Goal: Information Seeking & Learning: Learn about a topic

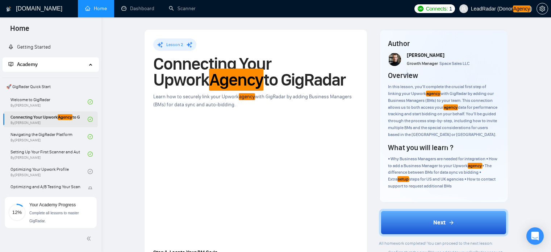
scroll to position [62, 0]
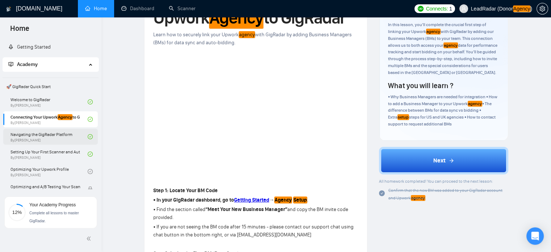
click at [39, 136] on link "Navigating the GigRadar Platform By [PERSON_NAME]" at bounding box center [49, 137] width 77 height 16
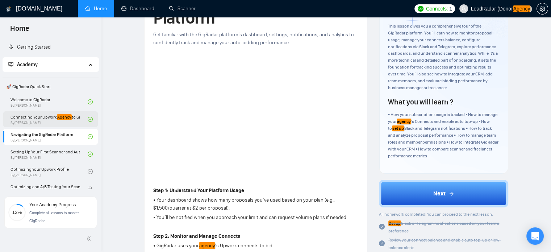
click at [38, 120] on link "Connecting Your Upwork Agency to GigRadar By [PERSON_NAME]" at bounding box center [49, 119] width 77 height 16
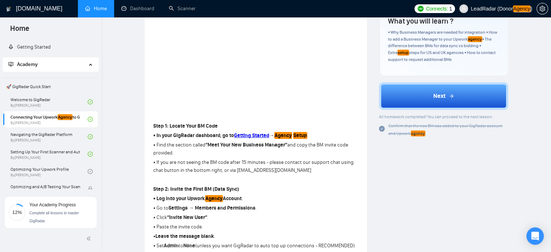
scroll to position [126, 0]
click at [29, 101] on link "Welcome to GigRadar By [PERSON_NAME]" at bounding box center [49, 102] width 77 height 16
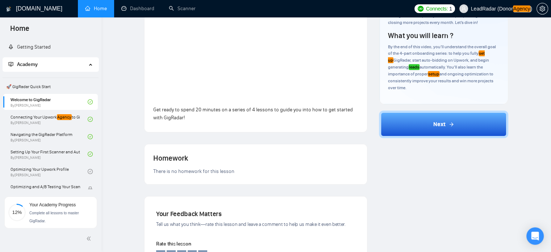
scroll to position [117, 0]
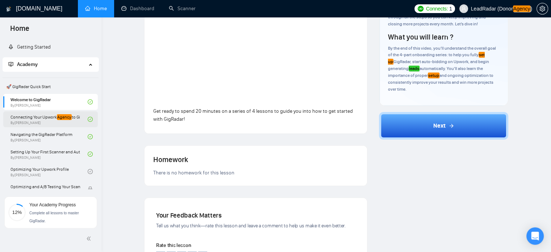
click at [38, 120] on link "Connecting Your Upwork Agency to GigRadar By [PERSON_NAME]" at bounding box center [49, 119] width 77 height 16
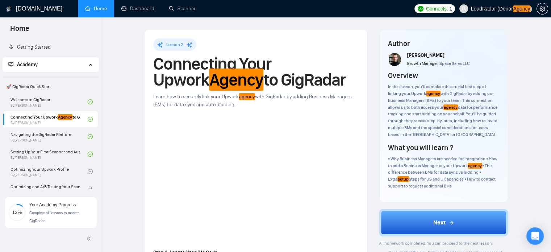
click at [103, 12] on link "Home" at bounding box center [96, 8] width 22 height 6
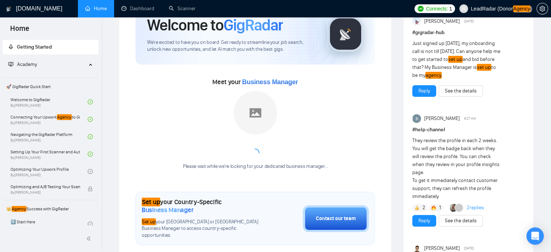
scroll to position [45, 0]
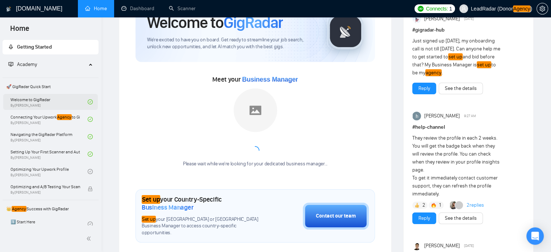
click at [41, 105] on link "Welcome to GigRadar By [PERSON_NAME]" at bounding box center [49, 102] width 77 height 16
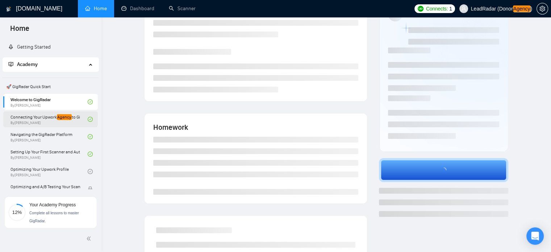
click at [43, 117] on link "Connecting Your Upwork Agency to GigRadar By [PERSON_NAME]" at bounding box center [49, 119] width 77 height 16
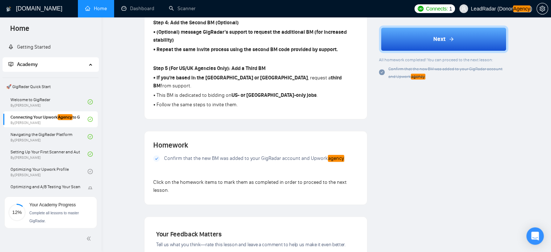
scroll to position [443, 0]
click at [39, 132] on link "Navigating the GigRadar Platform By [PERSON_NAME]" at bounding box center [49, 137] width 77 height 16
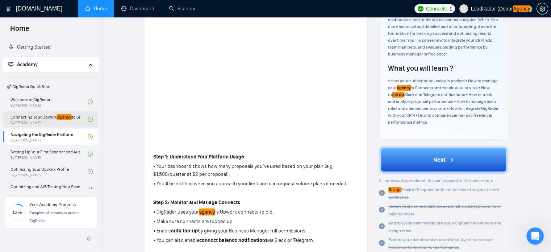
click at [42, 118] on link "Connecting Your Upwork Agency to GigRadar By [PERSON_NAME]" at bounding box center [49, 119] width 77 height 16
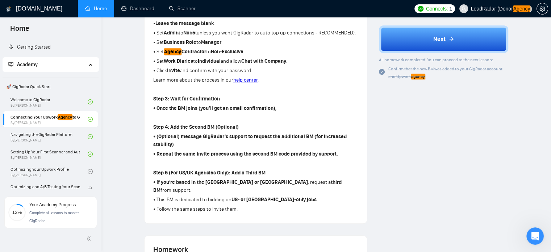
scroll to position [340, 0]
click at [388, 147] on div "Author [PERSON_NAME] Growth Manager Space Sales LLC Overview In this lesson, yo…" at bounding box center [443, 94] width 141 height 808
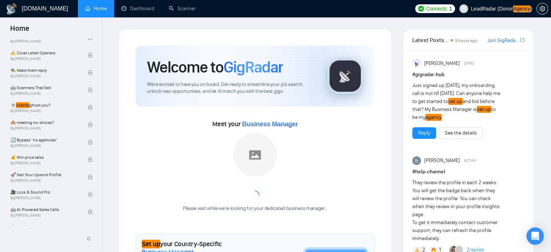
scroll to position [476, 0]
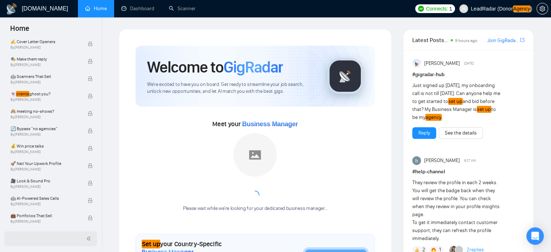
click at [90, 239] on icon "double-left" at bounding box center [88, 238] width 5 height 5
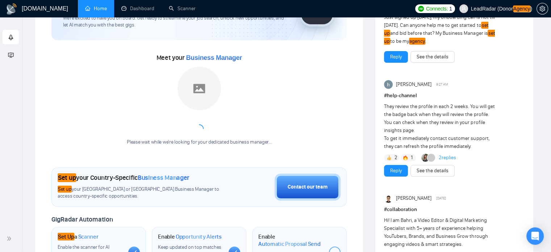
scroll to position [0, 0]
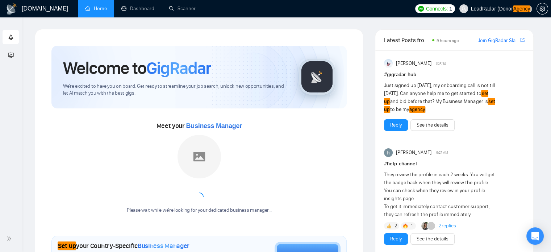
click at [29, 13] on h1 "[DOMAIN_NAME]" at bounding box center [45, 8] width 46 height 17
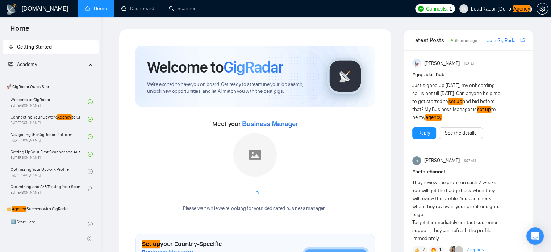
click at [92, 66] on div "Academy" at bounding box center [51, 64] width 96 height 14
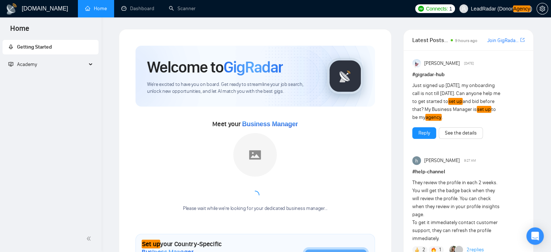
click at [90, 66] on div "Academy" at bounding box center [51, 64] width 96 height 14
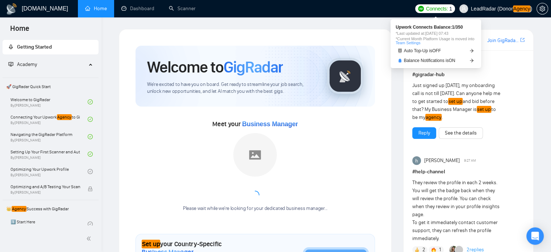
click at [433, 9] on span "Connects:" at bounding box center [437, 9] width 22 height 8
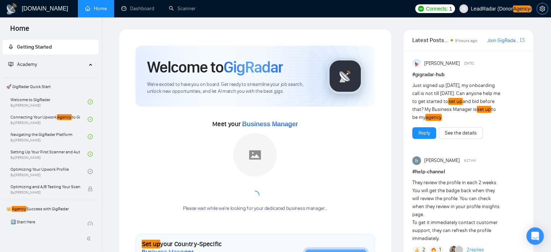
click at [541, 6] on icon "setting" at bounding box center [542, 9] width 6 height 6
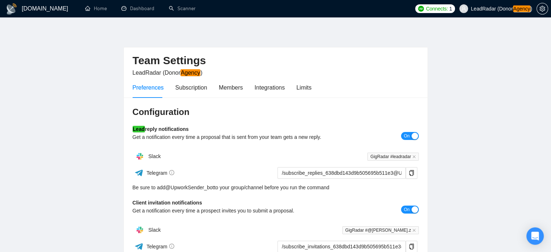
click at [310, 89] on div "Preferences Subscription Members Integrations Limits" at bounding box center [276, 87] width 286 height 21
click at [300, 89] on div "Limits" at bounding box center [303, 87] width 15 height 9
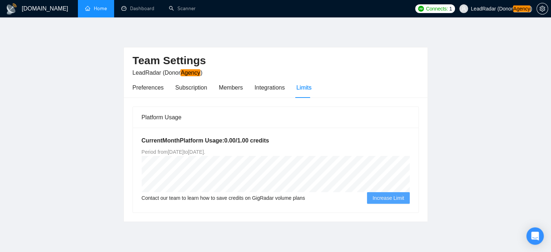
click at [97, 12] on link "Home" at bounding box center [96, 8] width 22 height 6
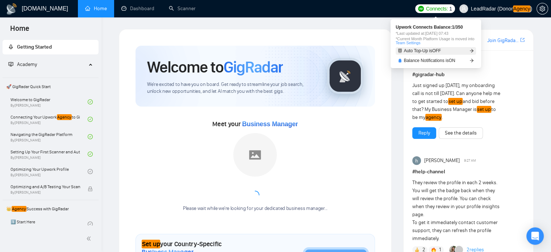
click at [467, 52] on link "Auto Top-Up is OFF" at bounding box center [436, 51] width 80 height 8
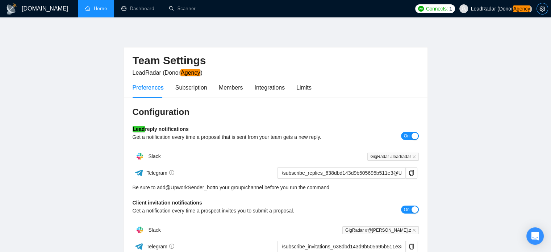
click at [544, 8] on icon "setting" at bounding box center [541, 9] width 5 height 6
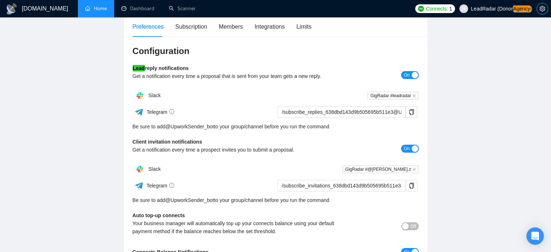
scroll to position [78, 0]
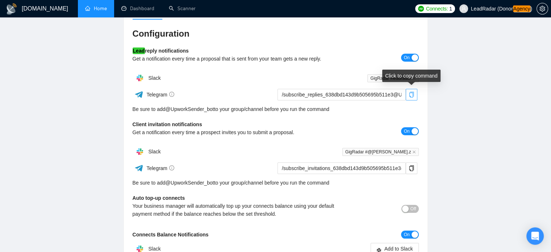
click at [411, 92] on icon "copy" at bounding box center [412, 95] width 6 height 6
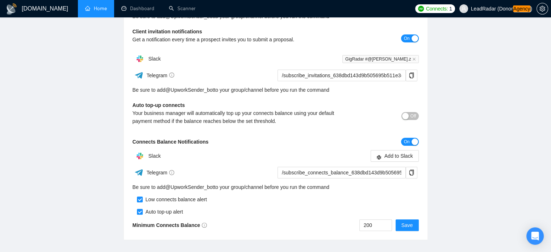
scroll to position [208, 0]
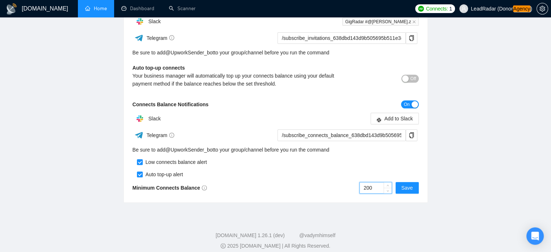
drag, startPoint x: 376, startPoint y: 188, endPoint x: 335, endPoint y: 188, distance: 40.2
click at [338, 189] on div "200 Save" at bounding box center [347, 188] width 143 height 12
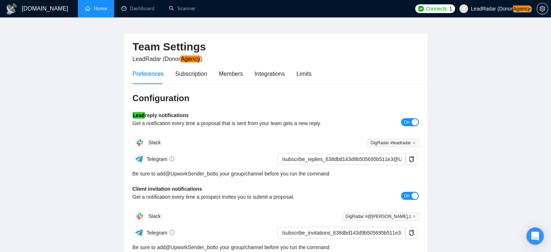
scroll to position [7, 0]
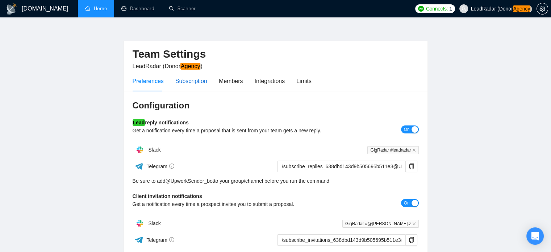
click at [181, 81] on div "Subscription" at bounding box center [191, 80] width 32 height 9
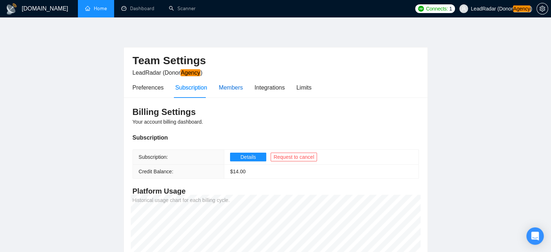
click at [223, 86] on div "Members" at bounding box center [231, 87] width 24 height 9
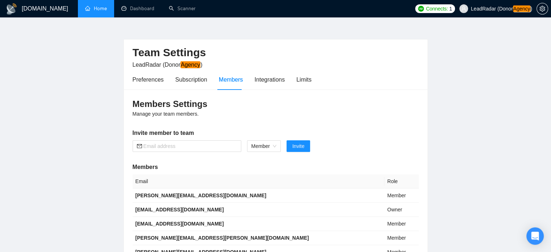
scroll to position [8, 0]
click at [272, 146] on span "Member" at bounding box center [263, 146] width 25 height 11
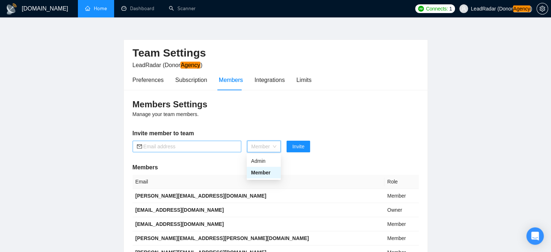
click at [141, 147] on icon "mail" at bounding box center [139, 146] width 5 height 5
click at [265, 146] on span "Member" at bounding box center [263, 146] width 25 height 11
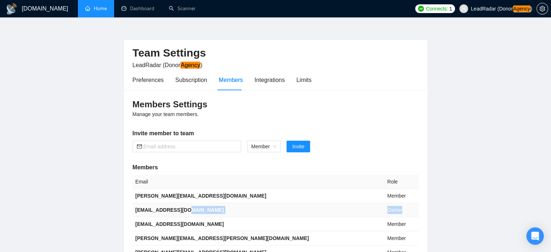
drag, startPoint x: 355, startPoint y: 212, endPoint x: 306, endPoint y: 212, distance: 49.6
click at [345, 212] on tr "bolein95@gmail.com Owner" at bounding box center [276, 210] width 286 height 14
click at [275, 146] on span "Member" at bounding box center [263, 146] width 25 height 11
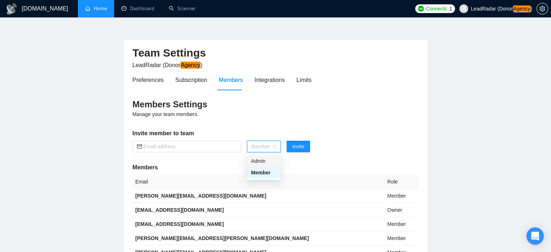
click at [273, 145] on span "Member" at bounding box center [263, 146] width 25 height 11
click at [275, 147] on span "Member" at bounding box center [263, 146] width 25 height 11
click at [275, 77] on div "Integrations" at bounding box center [270, 79] width 30 height 9
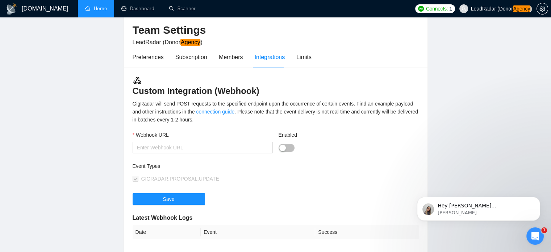
scroll to position [33, 0]
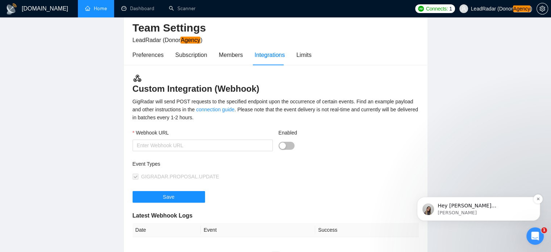
click at [499, 208] on p "Hey iryna.g@gigradar.io, Do you want to learn how to integrate GigRadar with yo…" at bounding box center [484, 205] width 93 height 7
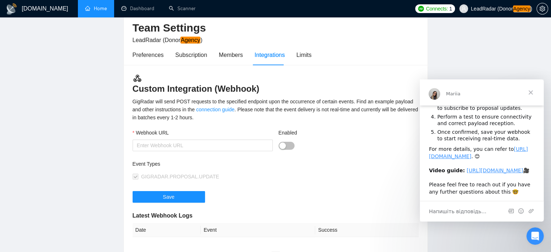
scroll to position [113, 0]
click at [305, 58] on div "Limits" at bounding box center [303, 54] width 15 height 9
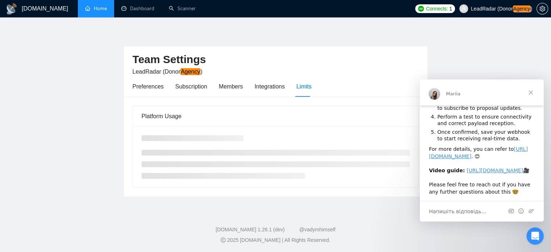
click at [531, 91] on span "Закрити" at bounding box center [531, 92] width 26 height 26
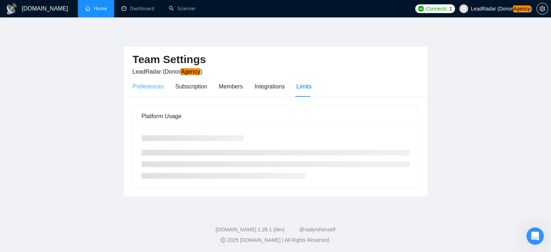
scroll to position [0, 0]
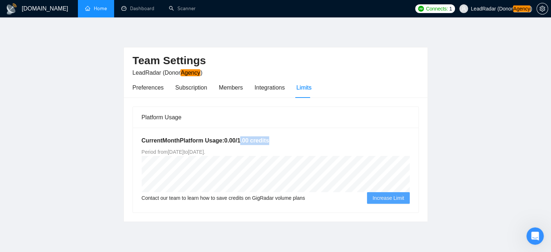
drag, startPoint x: 239, startPoint y: 141, endPoint x: 250, endPoint y: 142, distance: 10.5
click at [276, 142] on h5 "Current Month Platform Usage: 0.00 / 1.00 credits" at bounding box center [276, 140] width 268 height 9
click at [244, 143] on h5 "Current Month Platform Usage: 0.00 / 1.00 credits" at bounding box center [276, 140] width 268 height 9
drag, startPoint x: 237, startPoint y: 139, endPoint x: 281, endPoint y: 140, distance: 44.2
click at [281, 140] on h5 "Current Month Platform Usage: 0.00 / 1.00 credits" at bounding box center [276, 140] width 268 height 9
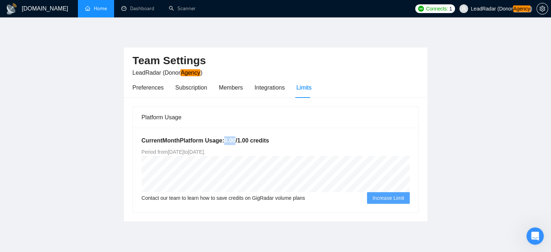
drag, startPoint x: 223, startPoint y: 139, endPoint x: 234, endPoint y: 141, distance: 11.7
click at [234, 141] on h5 "Current Month Platform Usage: 0.00 / 1.00 credits" at bounding box center [276, 140] width 268 height 9
click at [137, 8] on link "Dashboard" at bounding box center [137, 8] width 33 height 6
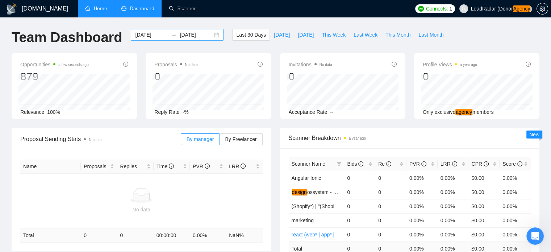
click at [212, 34] on div "2025-08-19 2025-09-18" at bounding box center [177, 35] width 93 height 12
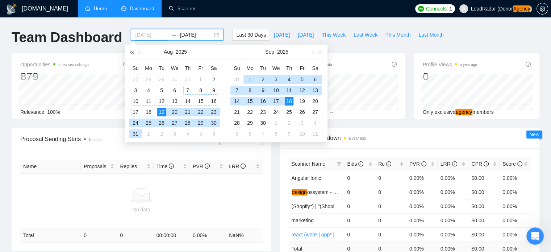
type input "2025-08-19"
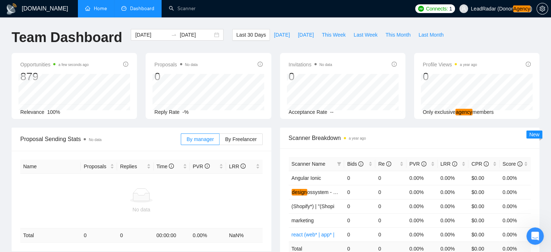
click at [286, 23] on div "GigRadar.io Home Dashboard Scanner Connects: 1 LeadRadar (Donor Agency ) Team D…" at bounding box center [275, 234] width 551 height 468
drag, startPoint x: 63, startPoint y: 113, endPoint x: 14, endPoint y: 113, distance: 49.6
click at [14, 113] on div "Opportunities a minute ago 879 2025-09-16 Relevant 0 Relevance 100%" at bounding box center [74, 86] width 125 height 66
click at [50, 112] on span "100%" at bounding box center [53, 112] width 13 height 6
drag, startPoint x: 61, startPoint y: 112, endPoint x: 10, endPoint y: 113, distance: 51.1
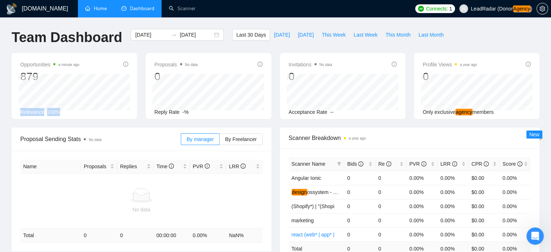
click at [10, 113] on div "Opportunities a minute ago 879 2025-09-16 Relevant 0 Relevance 100%" at bounding box center [74, 86] width 134 height 66
click at [63, 114] on div "Relevance 100%" at bounding box center [74, 112] width 108 height 8
drag, startPoint x: 18, startPoint y: 112, endPoint x: 59, endPoint y: 112, distance: 40.9
click at [59, 112] on div "Opportunities a minute ago 879 2025-09-06 Relevant 0 Relevance 100%" at bounding box center [74, 86] width 125 height 66
click at [61, 114] on div "Relevance 100%" at bounding box center [74, 112] width 108 height 8
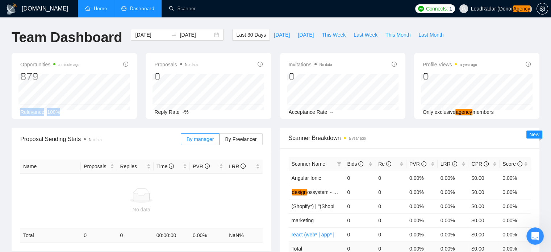
drag, startPoint x: 62, startPoint y: 114, endPoint x: 41, endPoint y: 109, distance: 21.7
click at [8, 114] on div "Opportunities a minute ago 879 2025-09-06 Relevant 0 Relevance 100%" at bounding box center [74, 86] width 134 height 66
click at [60, 111] on div "Relevance 100%" at bounding box center [74, 112] width 108 height 8
drag, startPoint x: 45, startPoint y: 111, endPoint x: 72, endPoint y: 113, distance: 28.0
click at [72, 113] on div "Relevance 100%" at bounding box center [74, 112] width 108 height 8
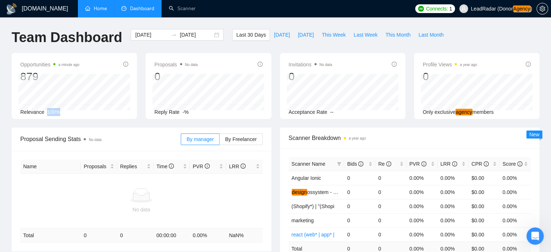
click at [70, 111] on div "Relevance 100%" at bounding box center [74, 112] width 108 height 8
drag, startPoint x: 19, startPoint y: 112, endPoint x: 72, endPoint y: 116, distance: 53.4
click at [72, 116] on div "Opportunities a minute ago 879 2025-09-06 Relevant 0 Relevance 100%" at bounding box center [74, 86] width 125 height 66
click at [61, 111] on div "Relevance 100%" at bounding box center [74, 112] width 108 height 8
drag, startPoint x: 18, startPoint y: 111, endPoint x: 77, endPoint y: 113, distance: 59.1
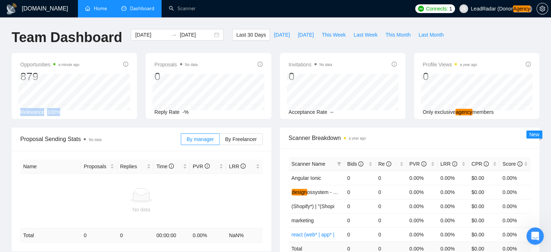
click at [73, 113] on div "Opportunities a minute ago 879 2025-09-06 Relevant 0 Relevance 100%" at bounding box center [74, 86] width 125 height 66
click at [58, 113] on span "100%" at bounding box center [53, 112] width 13 height 6
click at [63, 112] on div "Relevance 100%" at bounding box center [74, 112] width 108 height 8
drag, startPoint x: 19, startPoint y: 111, endPoint x: 67, endPoint y: 112, distance: 47.5
click at [64, 111] on div "Opportunities 2 minutes ago 879 2025-08-27 Relevant 0 Relevance 100%" at bounding box center [74, 86] width 125 height 66
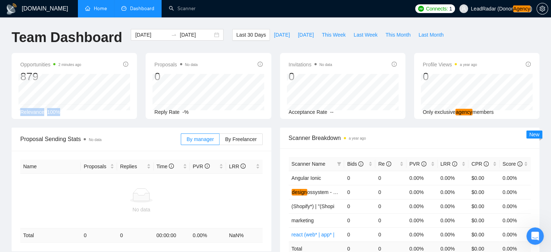
click at [70, 113] on div "Relevance 100%" at bounding box center [74, 112] width 108 height 8
drag, startPoint x: 287, startPoint y: 112, endPoint x: 363, endPoint y: 113, distance: 75.7
click at [359, 113] on div "Invitations No data 0 2025-09-01 2025-09-01 0 Acceptance Rate --" at bounding box center [342, 86] width 125 height 66
